Goal: Task Accomplishment & Management: Use online tool/utility

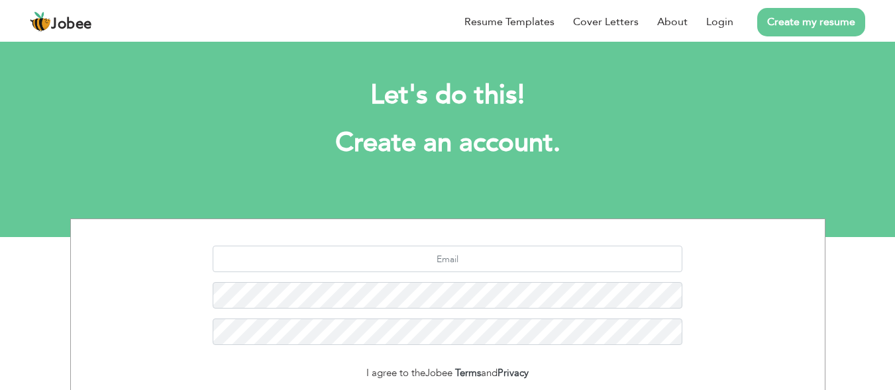
click at [810, 25] on link "Create my resume" at bounding box center [811, 22] width 108 height 28
click at [818, 17] on link "Create my resume" at bounding box center [811, 22] width 108 height 28
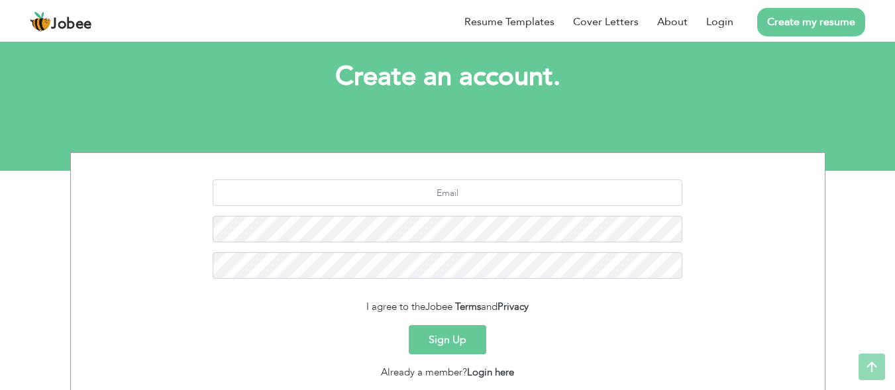
scroll to position [62, 0]
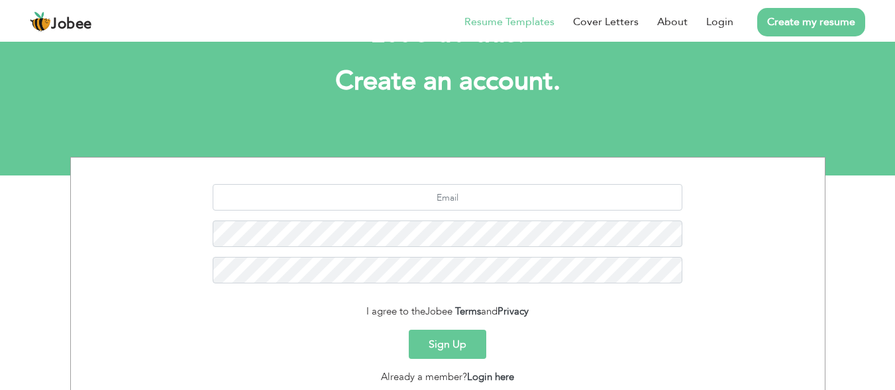
click at [512, 24] on link "Resume Templates" at bounding box center [509, 22] width 90 height 16
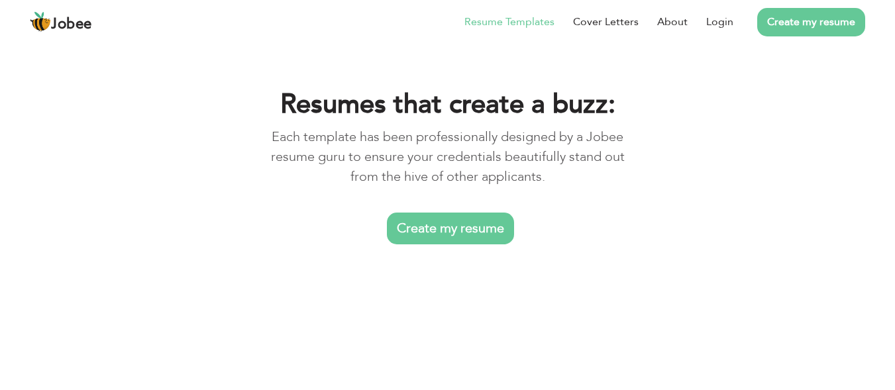
click at [489, 224] on link "Create my resume" at bounding box center [450, 229] width 127 height 32
click at [56, 134] on div "Resumes that create a buzz: Each template has been professionally designed by a…" at bounding box center [447, 163] width 895 height 246
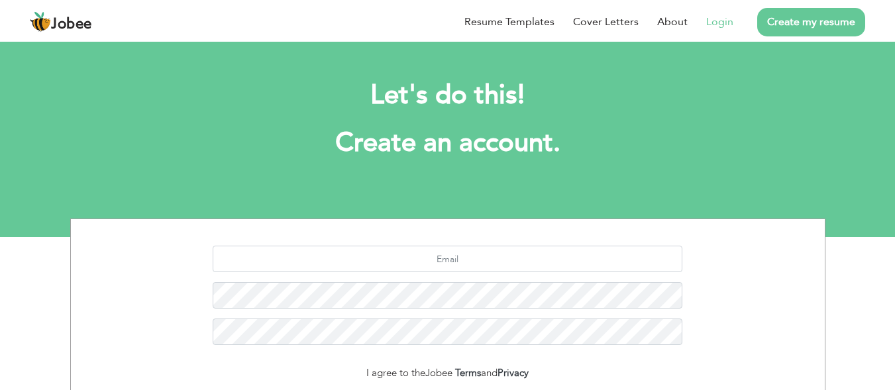
click at [726, 15] on link "Login" at bounding box center [719, 22] width 27 height 16
